Goal: Navigation & Orientation: Find specific page/section

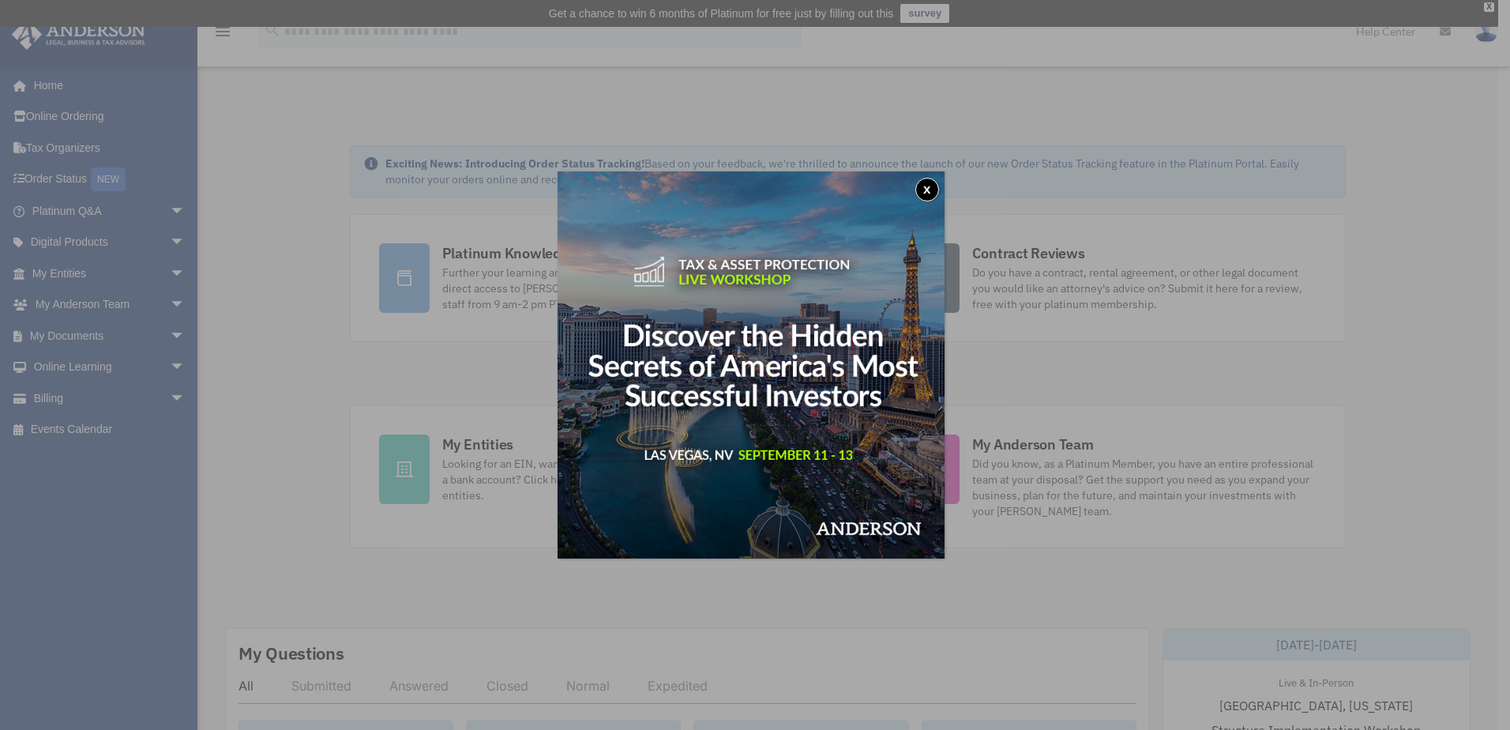
drag, startPoint x: 936, startPoint y: 196, endPoint x: 929, endPoint y: 203, distance: 9.5
click at [934, 196] on button "x" at bounding box center [927, 190] width 24 height 24
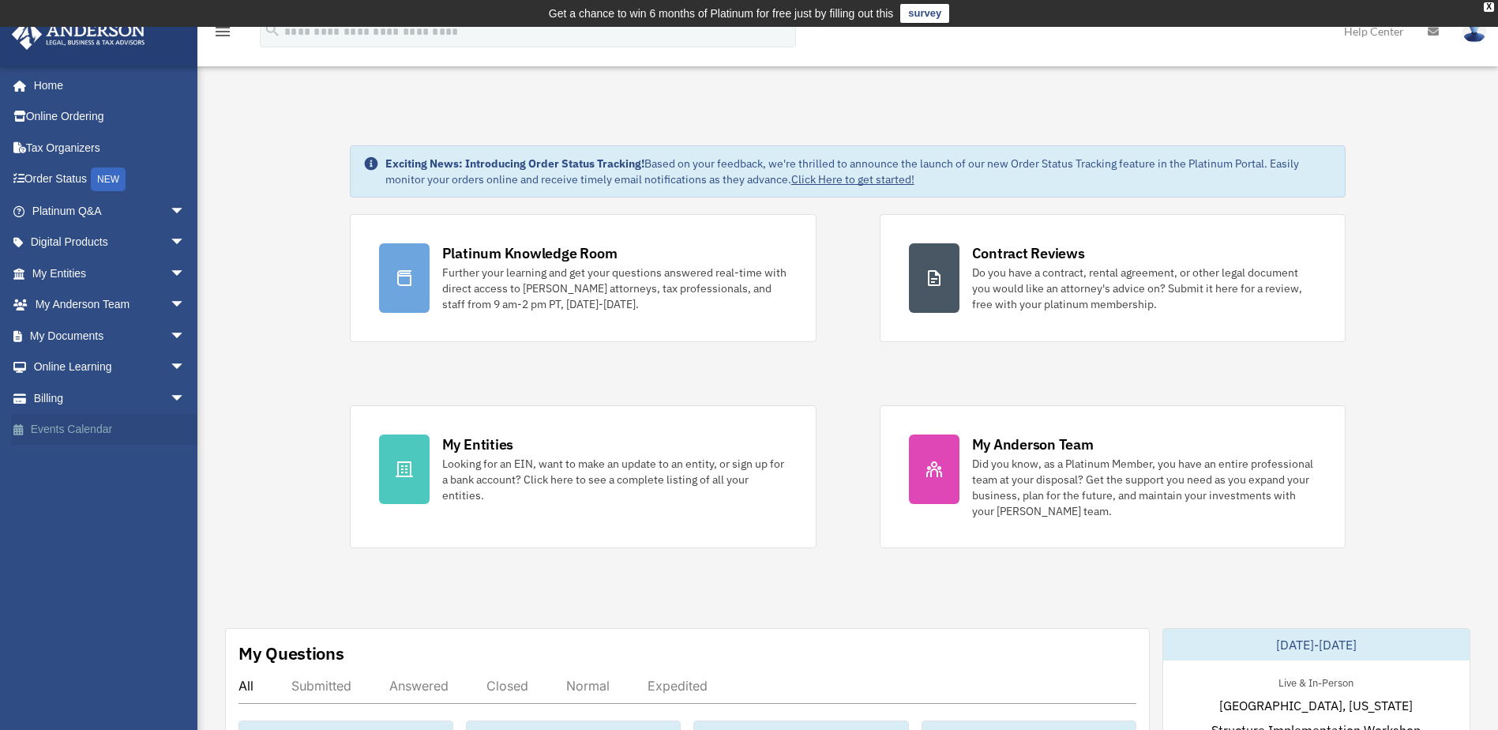
click at [89, 422] on link "Events Calendar" at bounding box center [110, 430] width 198 height 32
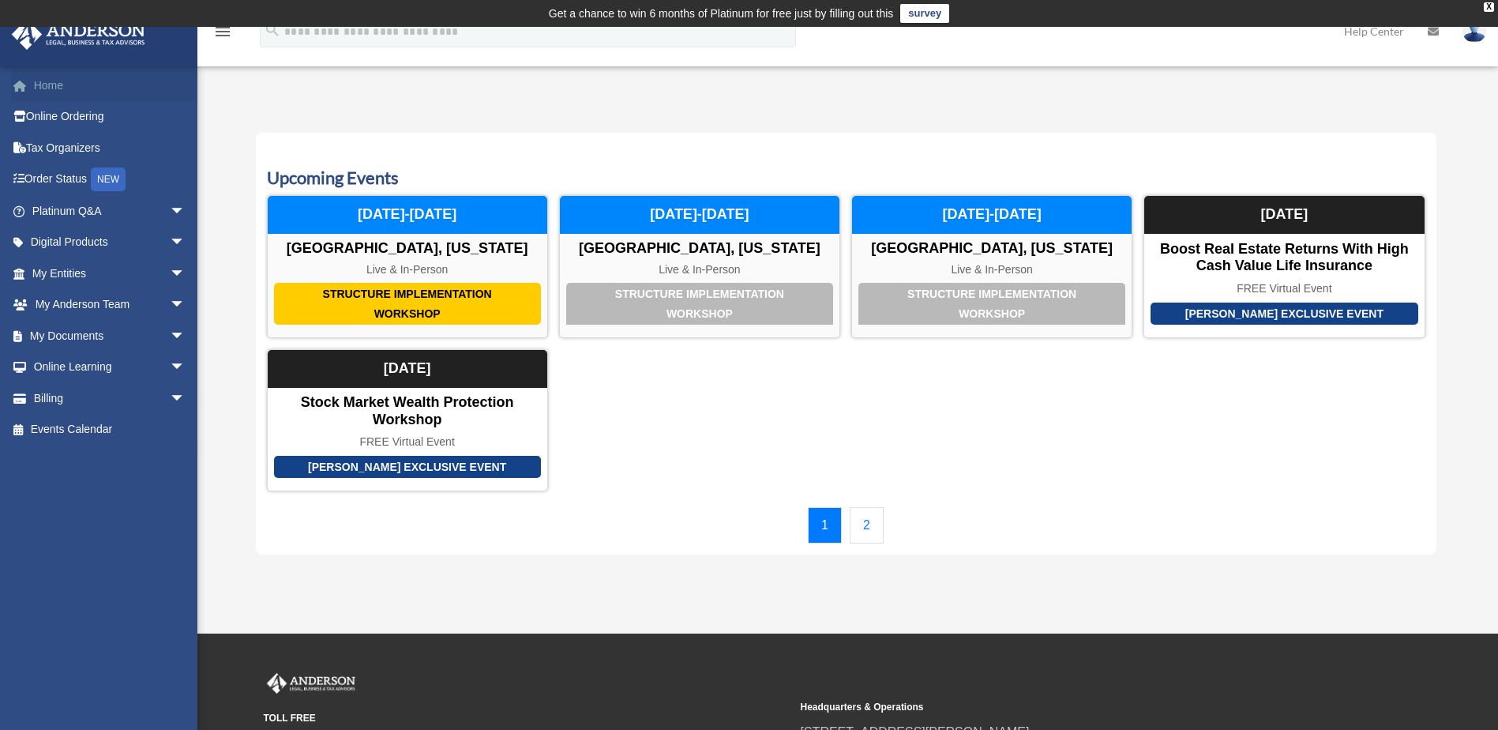
click at [29, 75] on link "Home" at bounding box center [110, 85] width 198 height 32
click at [39, 86] on link "Home" at bounding box center [110, 85] width 198 height 32
click at [67, 116] on link "Online Ordering" at bounding box center [110, 117] width 198 height 32
click at [53, 92] on link "Home" at bounding box center [110, 85] width 198 height 32
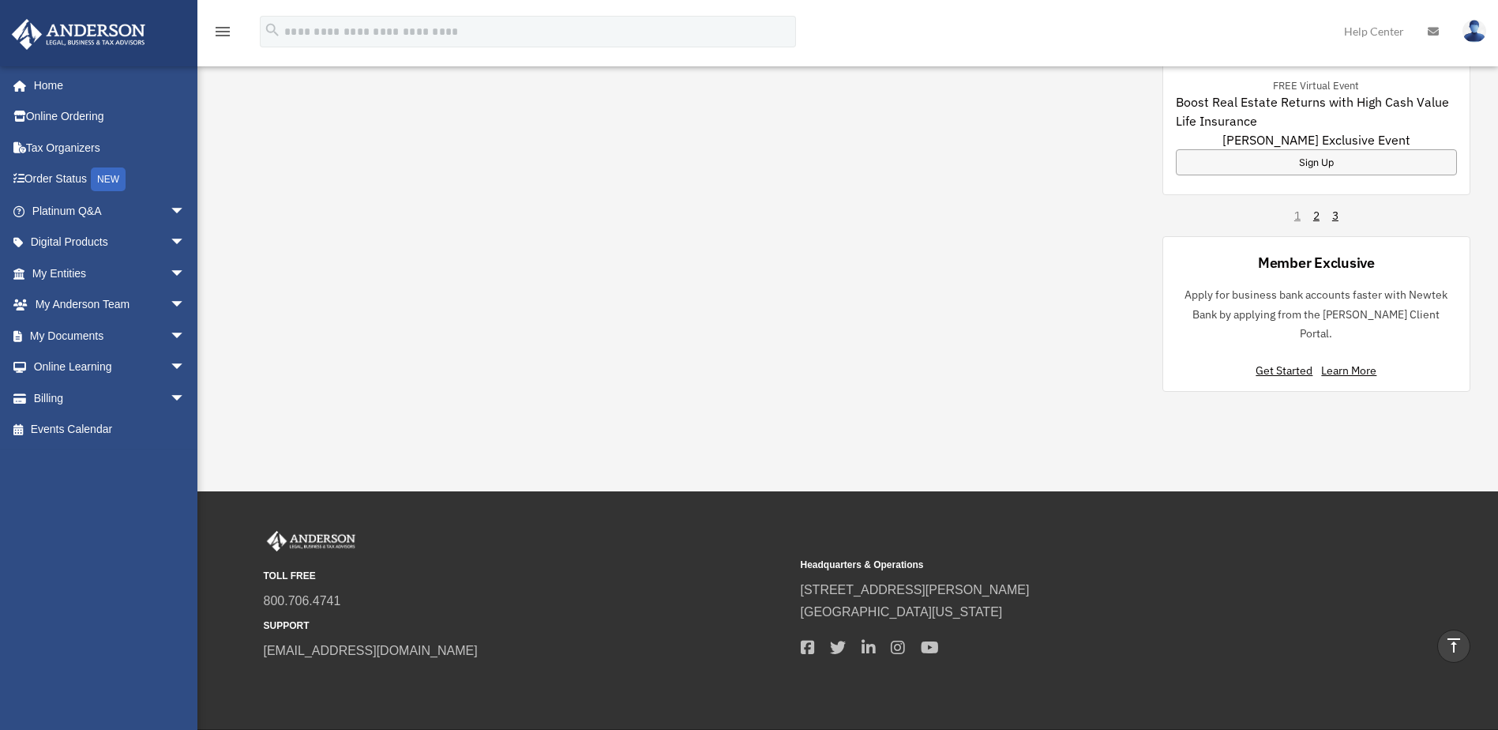
scroll to position [1166, 0]
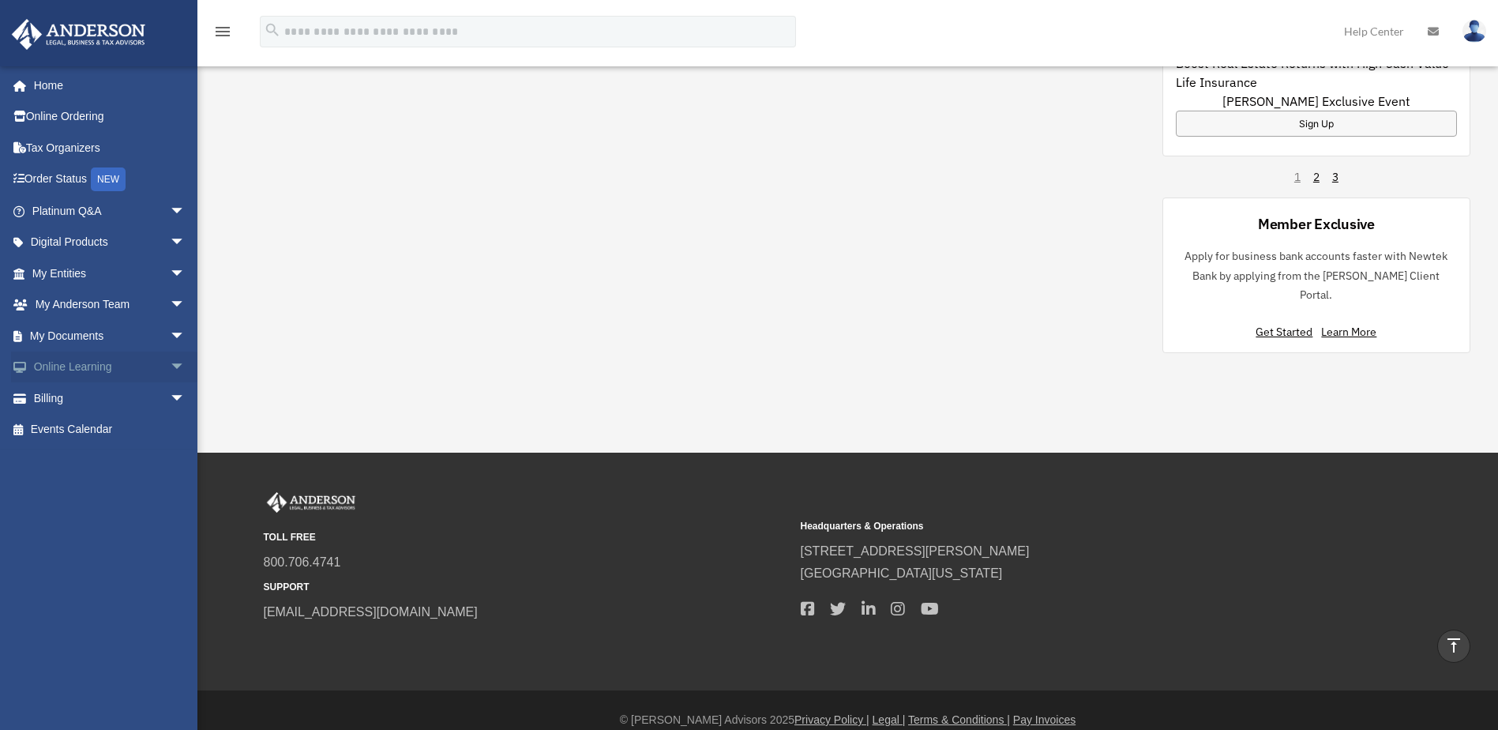
click at [170, 369] on span "arrow_drop_down" at bounding box center [186, 367] width 32 height 32
click at [170, 212] on span "arrow_drop_down" at bounding box center [186, 211] width 32 height 32
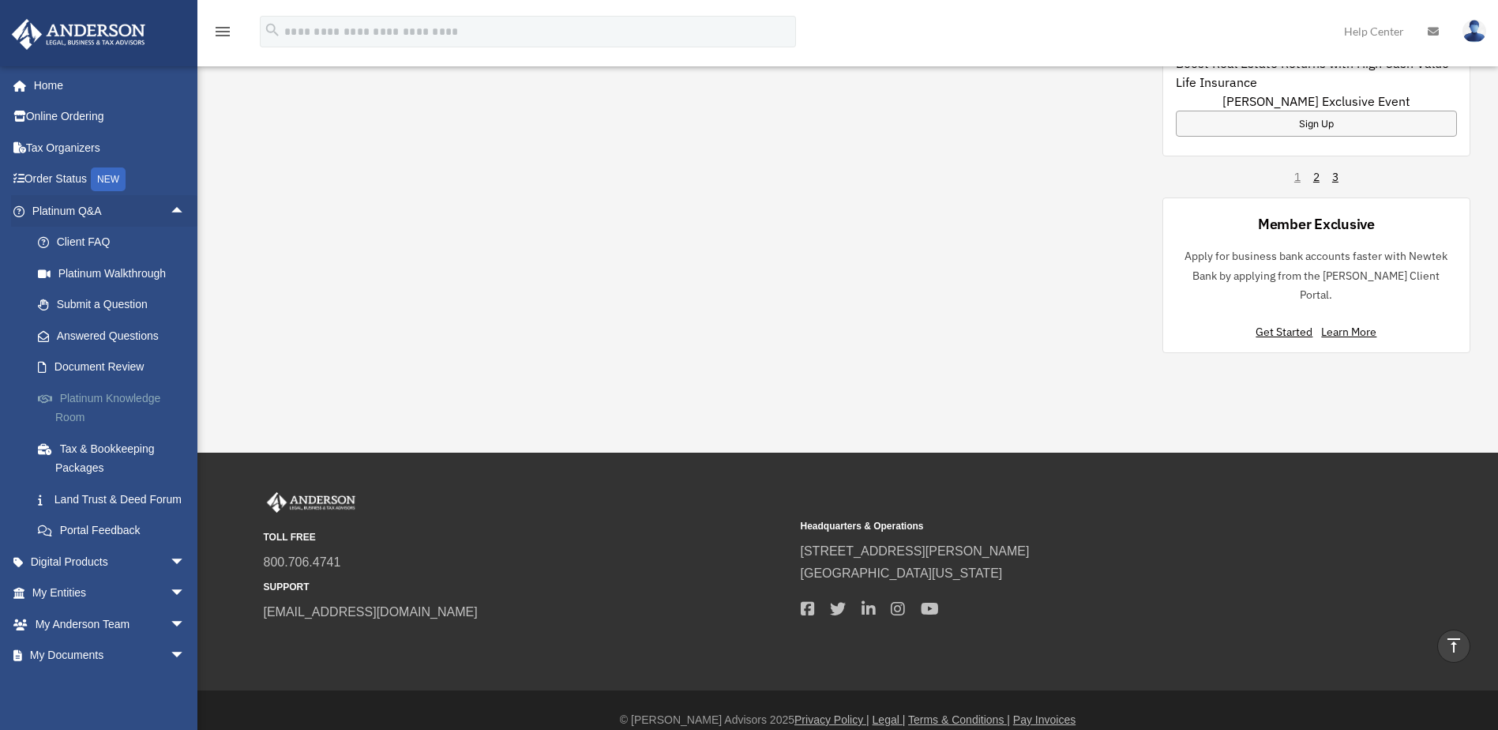
click at [141, 396] on link "Platinum Knowledge Room" at bounding box center [115, 407] width 187 height 51
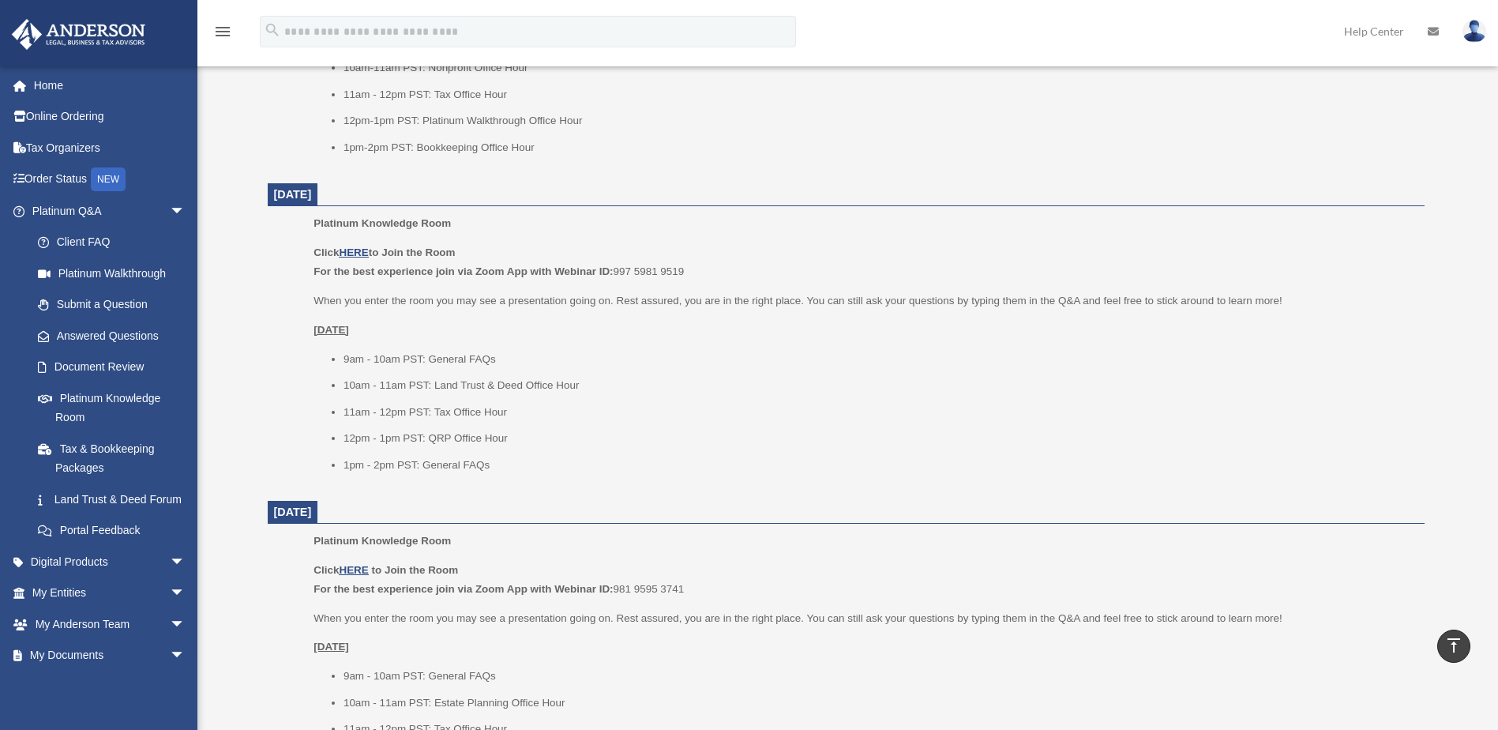
scroll to position [1502, 0]
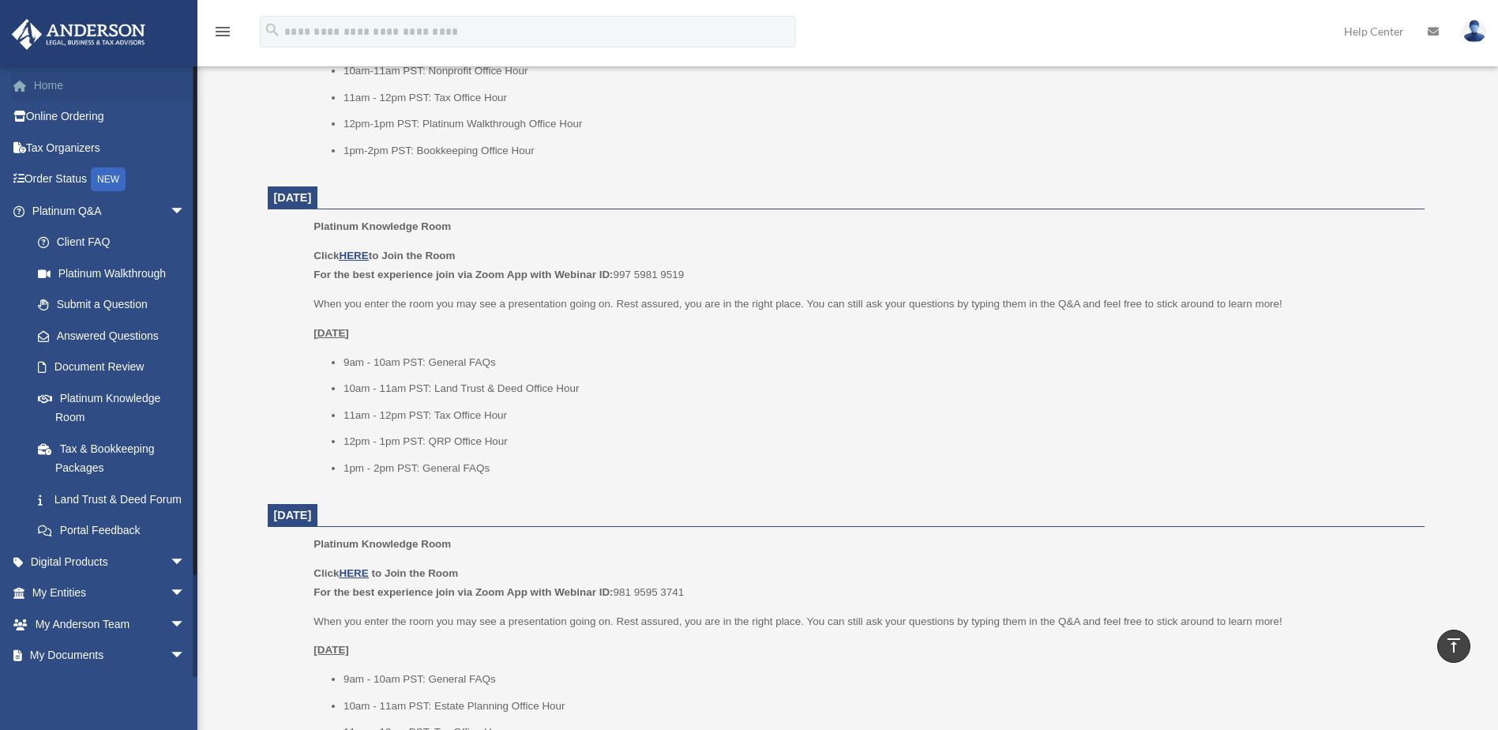
click at [51, 82] on link "Home" at bounding box center [110, 85] width 198 height 32
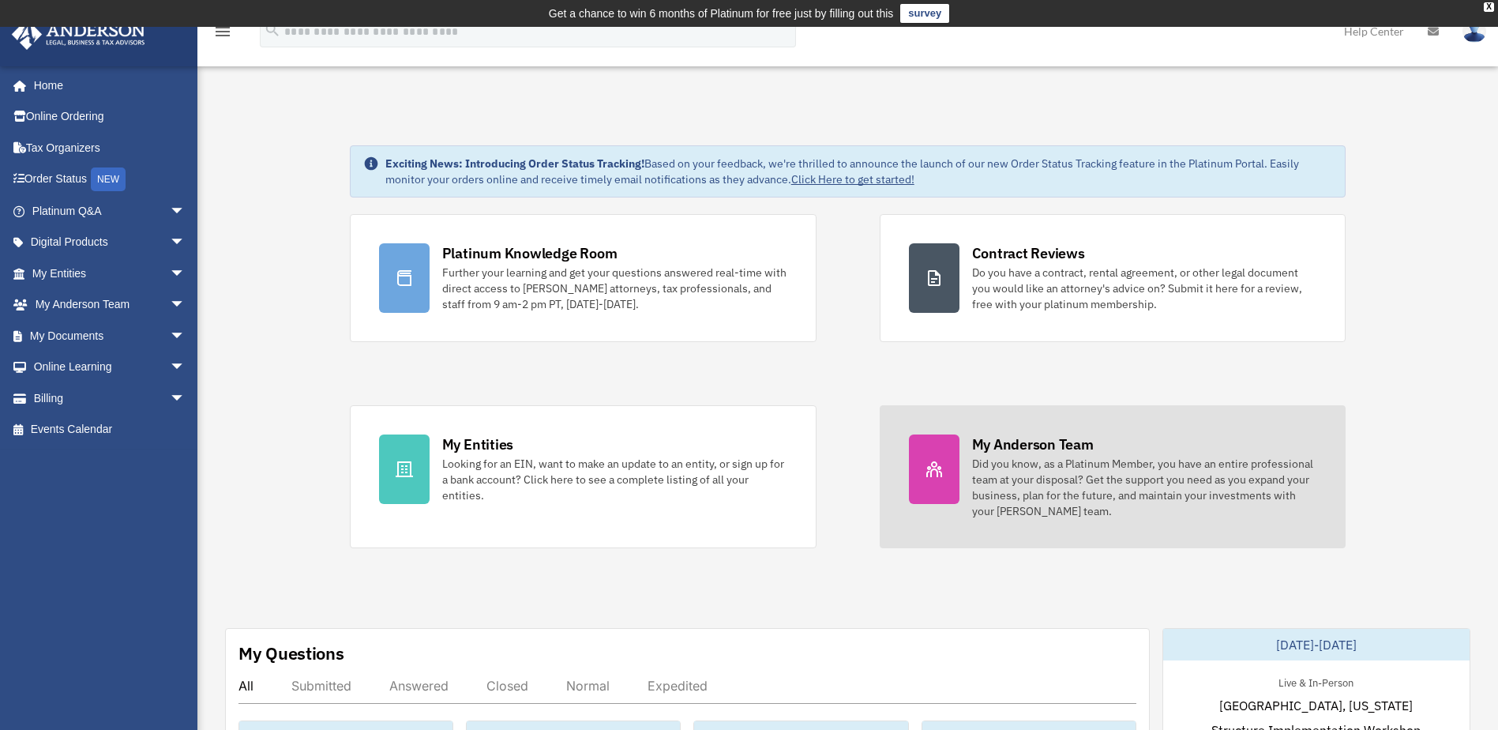
click at [1026, 483] on div "Did you know, as a Platinum Member, you have an entire professional team at you…" at bounding box center [1144, 487] width 345 height 63
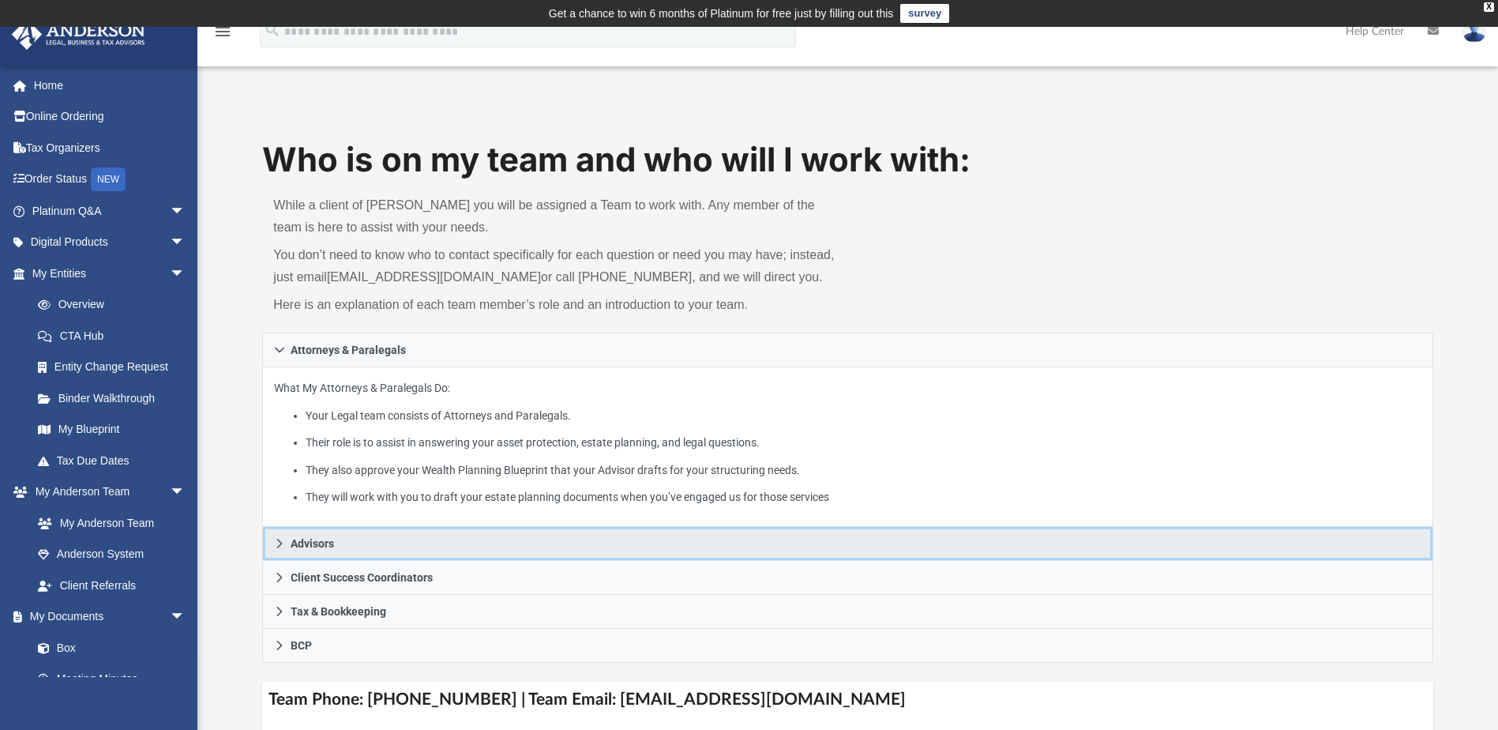
click at [262, 528] on link "Advisors" at bounding box center [847, 544] width 1170 height 34
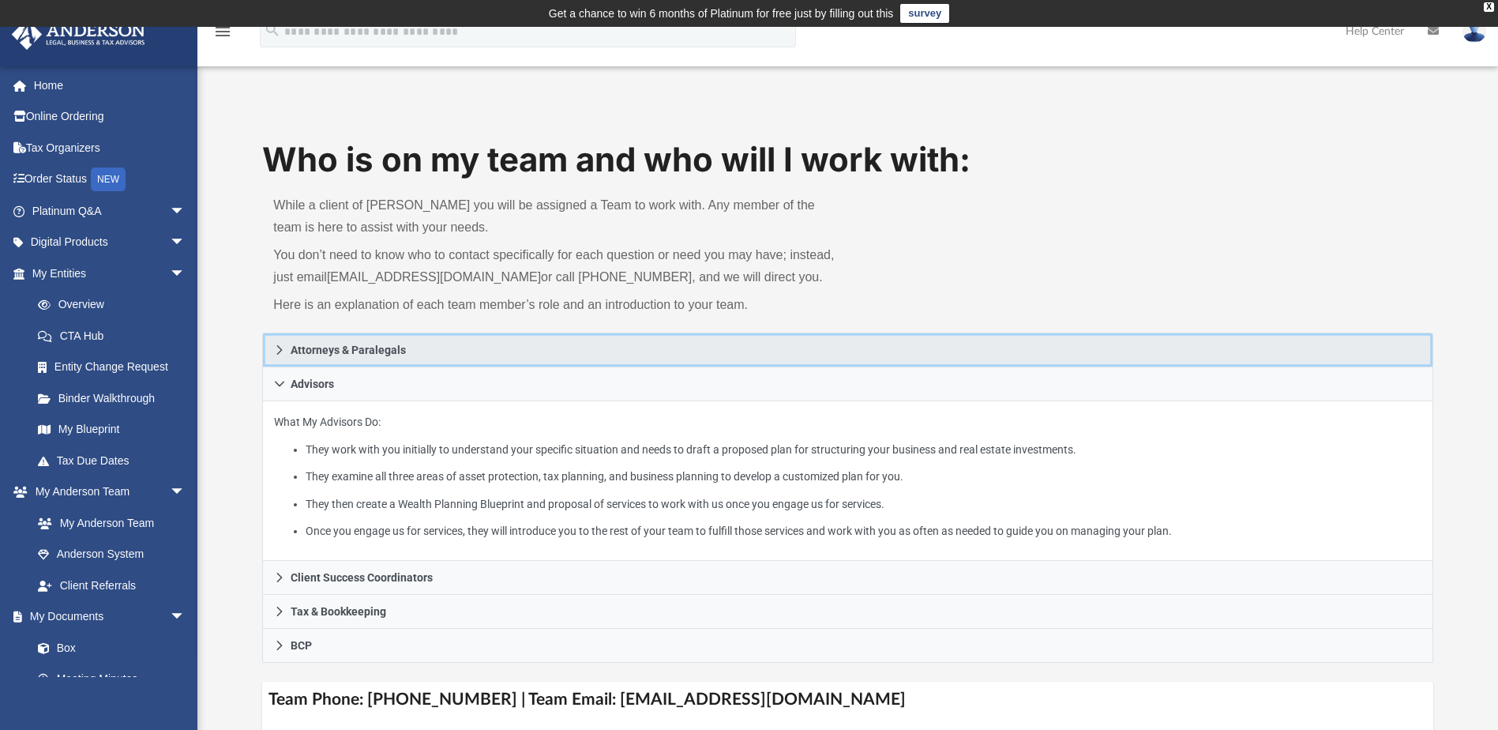
click at [287, 351] on link "Attorneys & Paralegals" at bounding box center [847, 349] width 1170 height 35
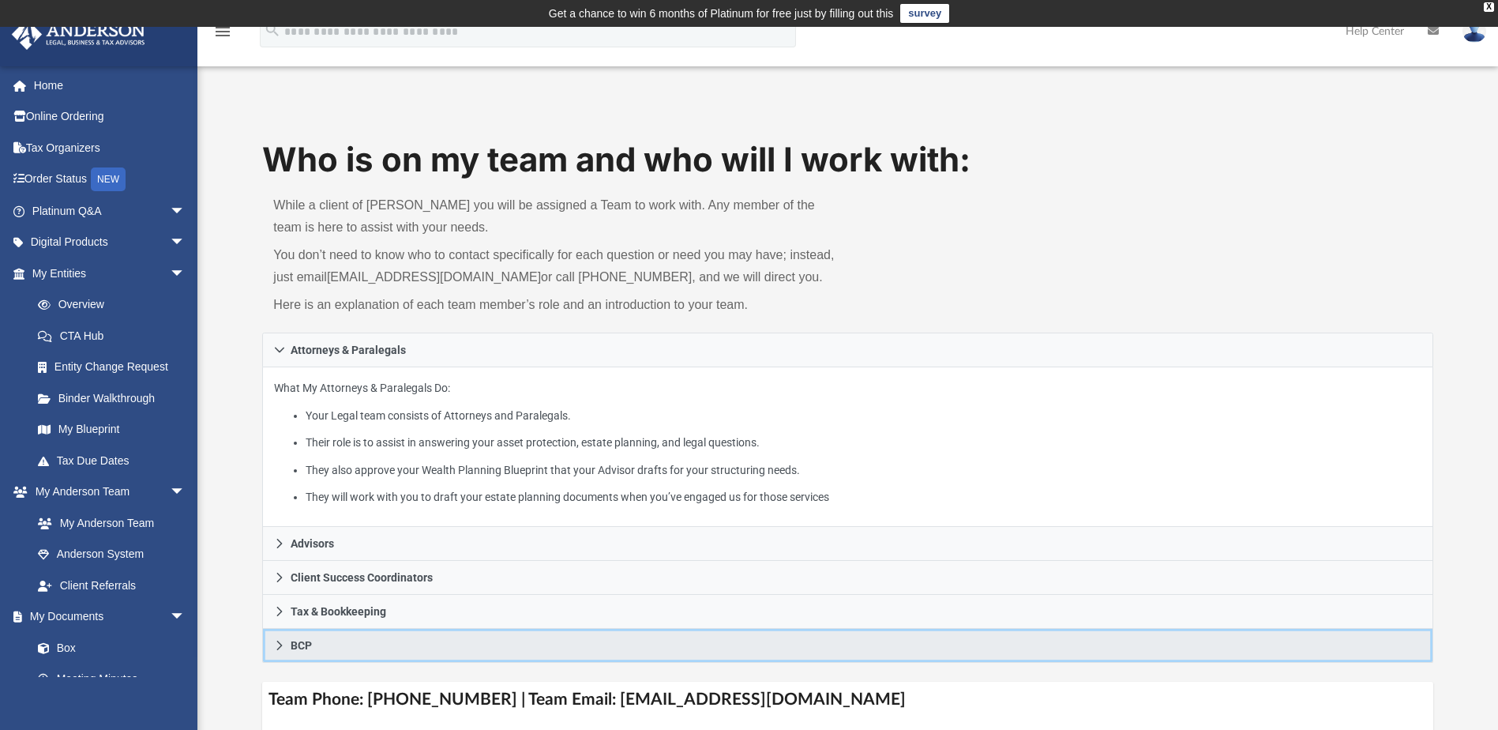
click at [275, 647] on icon at bounding box center [279, 645] width 11 height 11
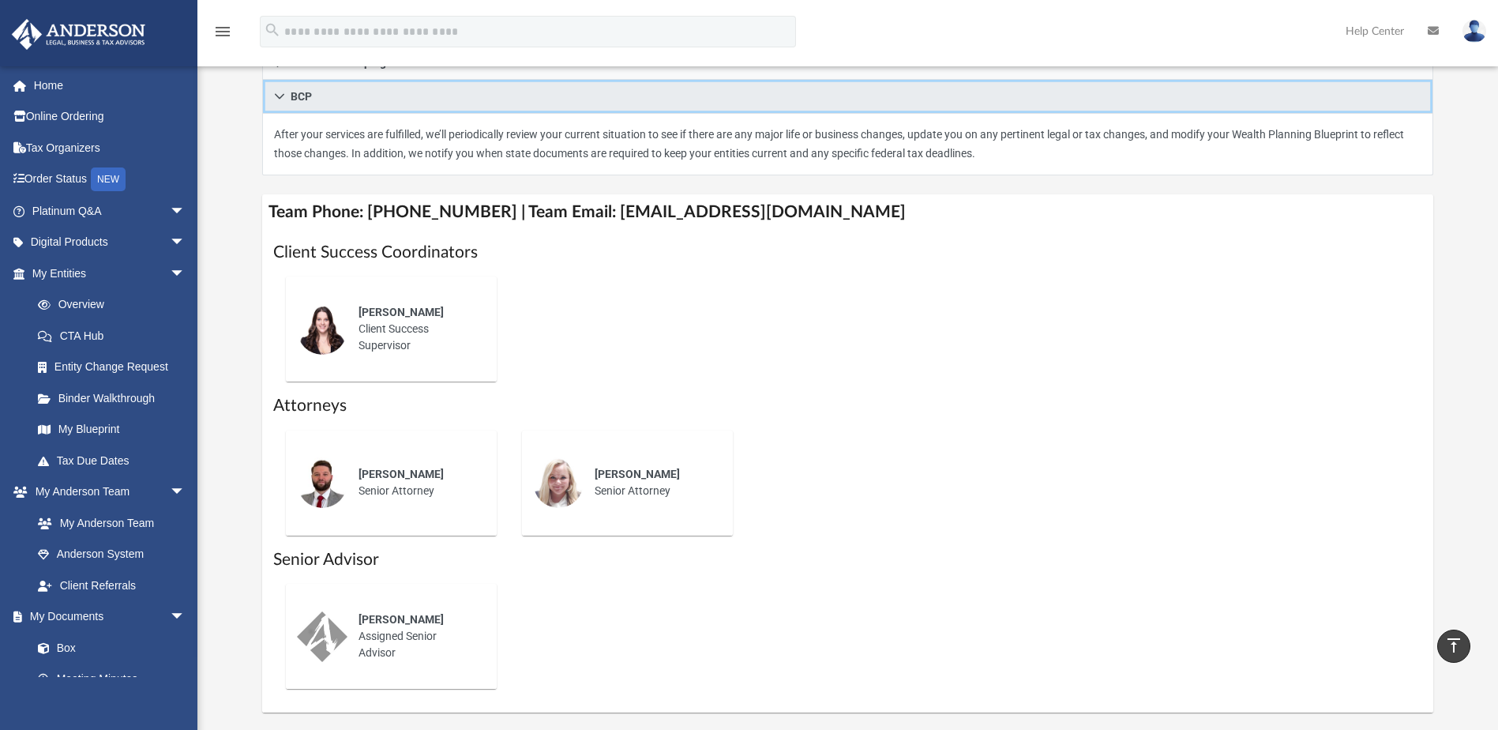
scroll to position [158, 0]
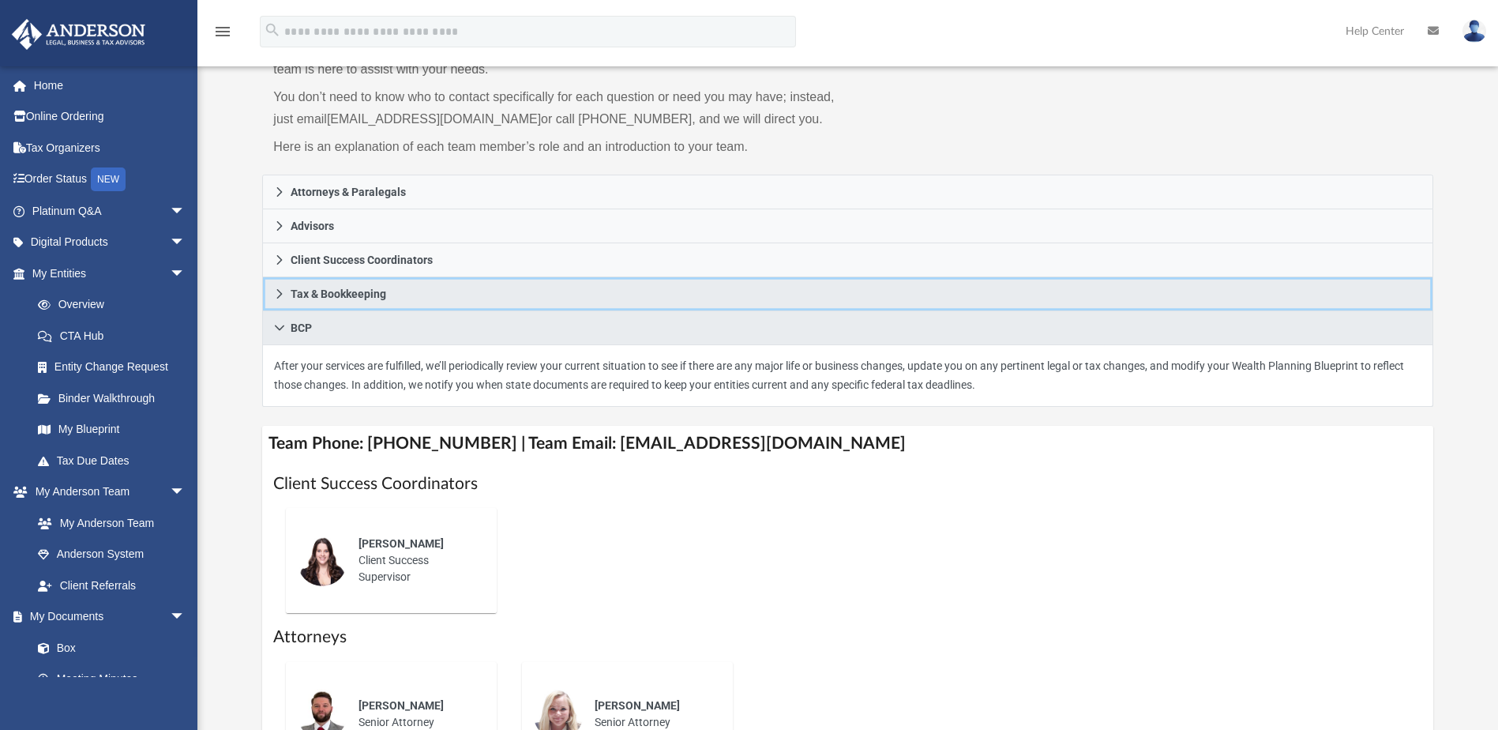
click at [283, 298] on link "Tax & Bookkeeping" at bounding box center [847, 294] width 1170 height 34
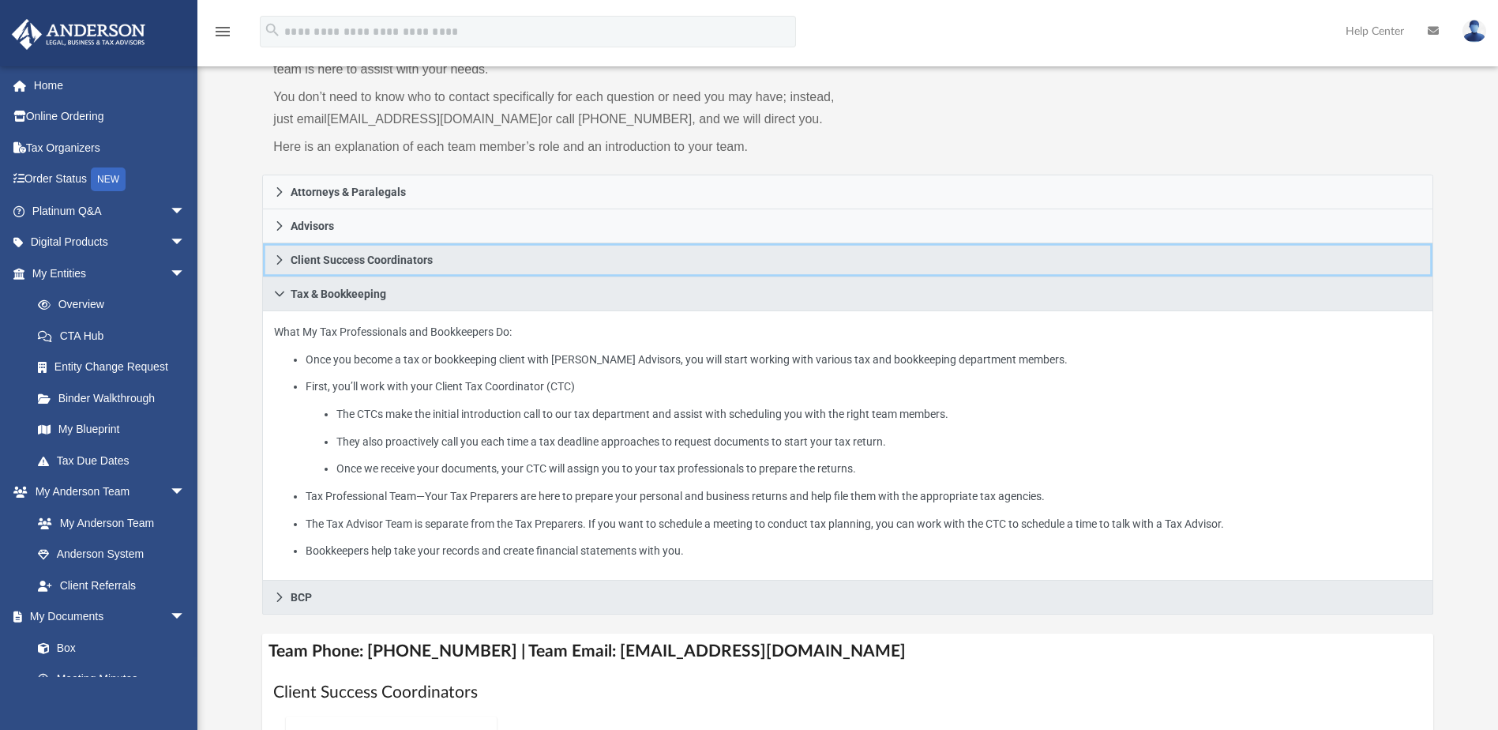
click at [276, 261] on icon at bounding box center [279, 259] width 11 height 11
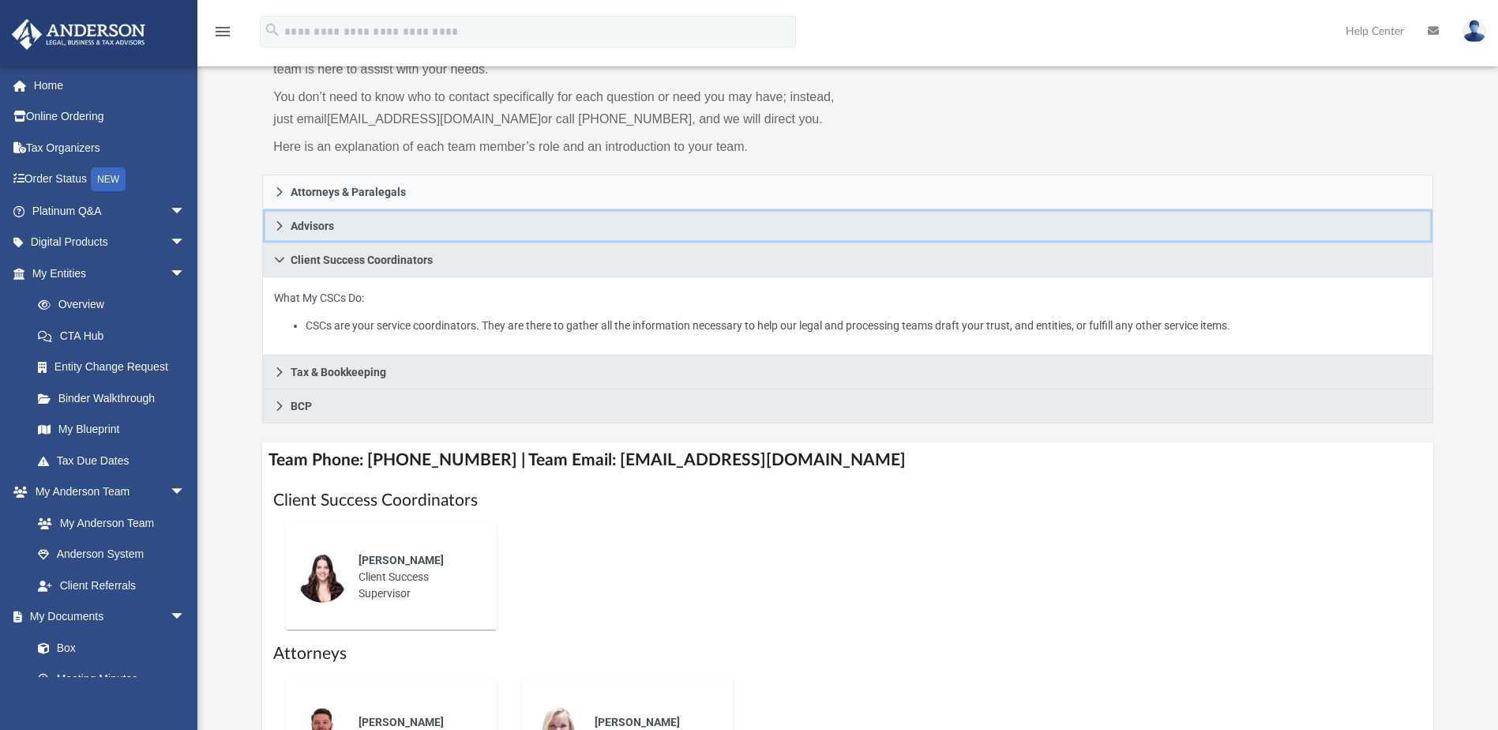
click at [302, 231] on span "Advisors" at bounding box center [312, 225] width 43 height 11
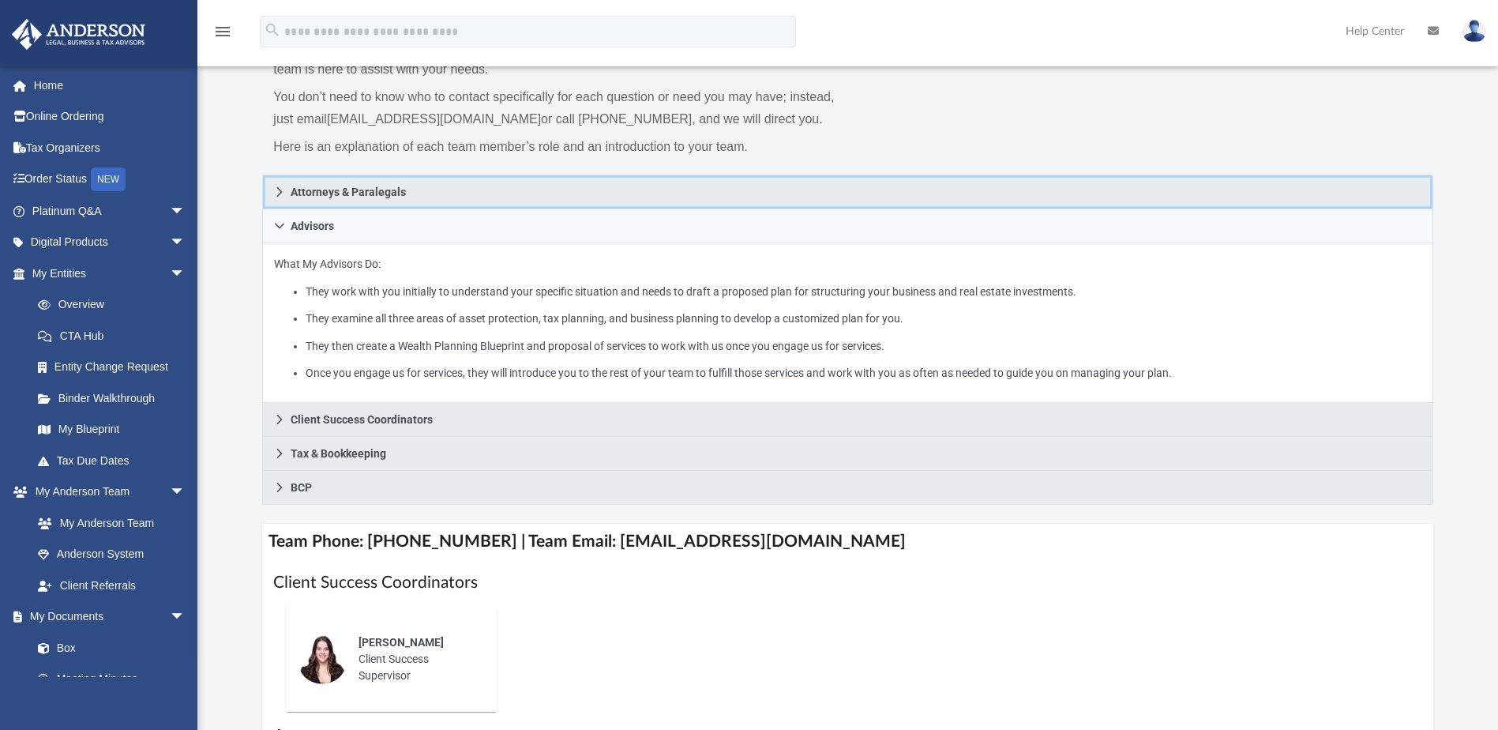
click at [278, 197] on link "Attorneys & Paralegals" at bounding box center [847, 192] width 1170 height 35
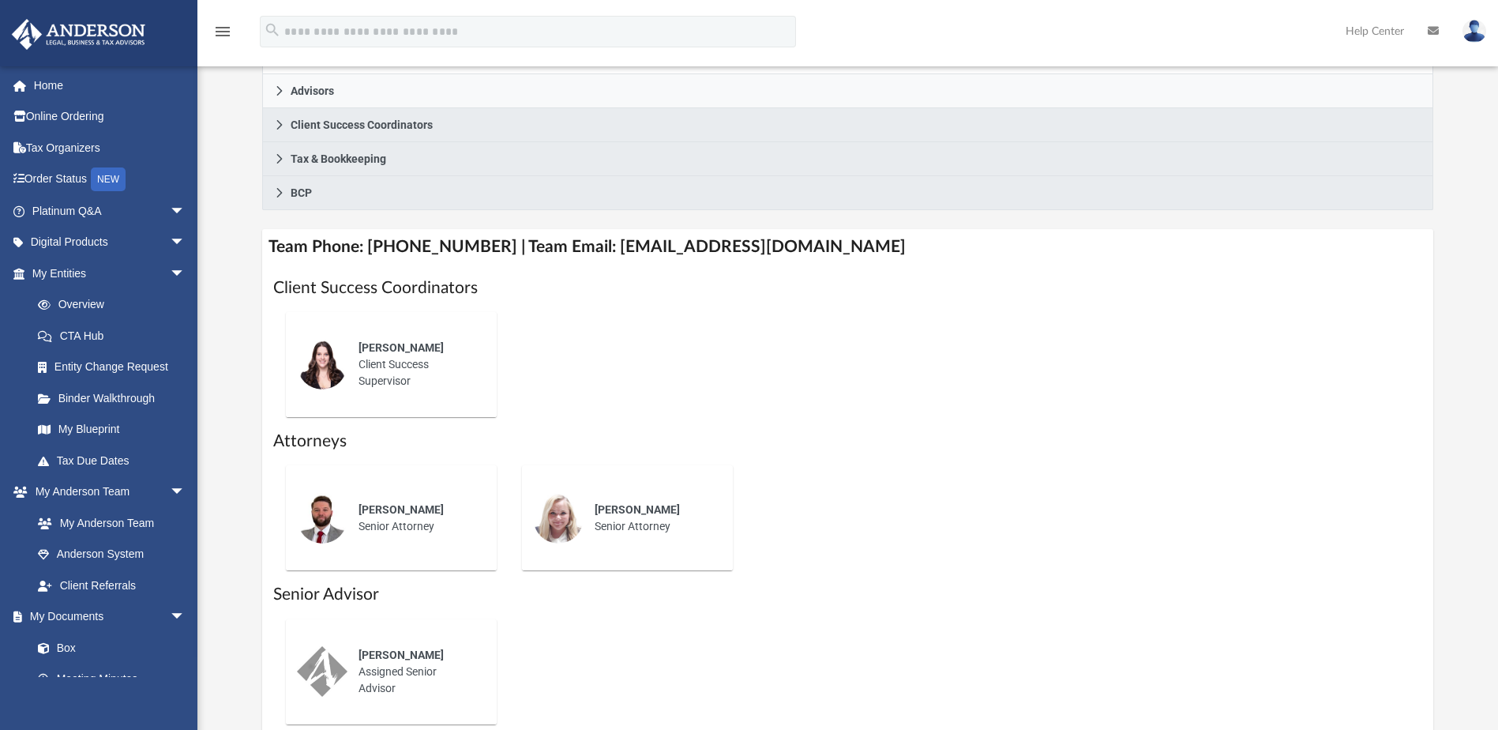
scroll to position [474, 0]
